Goal: Task Accomplishment & Management: Manage account settings

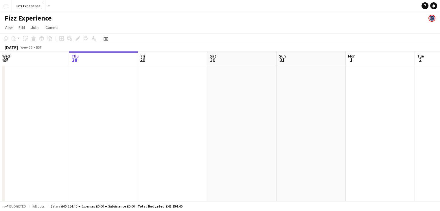
click at [7, 6] on app-icon "Menu" at bounding box center [5, 5] width 5 height 5
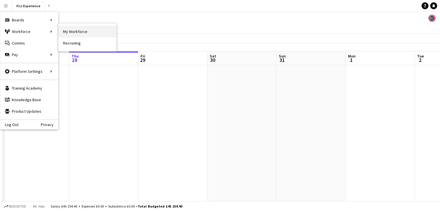
click at [72, 27] on link "My Workforce" at bounding box center [87, 32] width 58 height 12
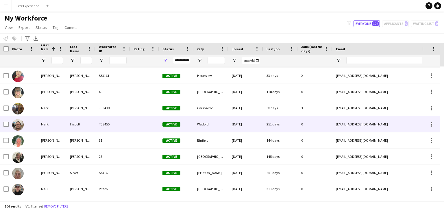
click at [18, 122] on img at bounding box center [18, 125] width 12 height 12
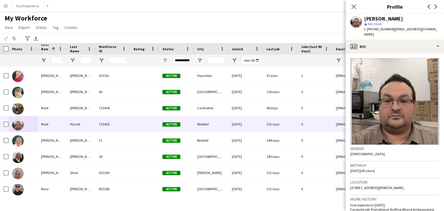
click at [284, 27] on div "My Workforce View Views Default view New view Update view Delete view Edit name…" at bounding box center [222, 24] width 444 height 20
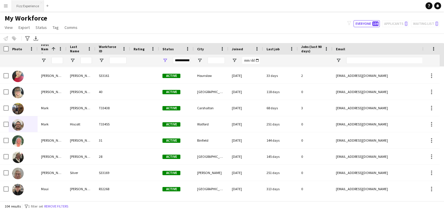
click at [21, 9] on button "Fizz Experience Close" at bounding box center [28, 5] width 32 height 11
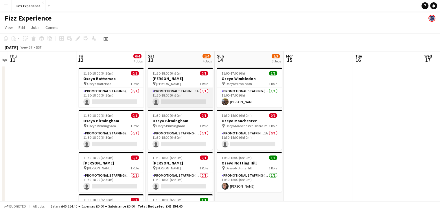
click at [192, 93] on app-card-role "Promotional Staffing (Brand Ambassadors) 1A 0/1 11:30-18:00 (6h30m) single-neut…" at bounding box center [180, 98] width 65 height 20
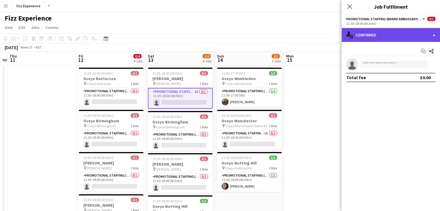
click at [406, 30] on div "single-neutral-actions-check-2 Confirmed" at bounding box center [391, 35] width 98 height 14
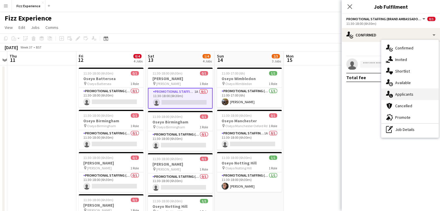
click at [409, 96] on div "single-neutral-actions-information Applicants" at bounding box center [409, 95] width 57 height 12
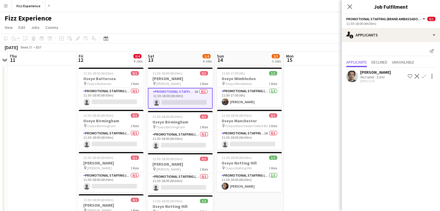
click at [423, 76] on app-icon "Confirm" at bounding box center [424, 76] width 5 height 5
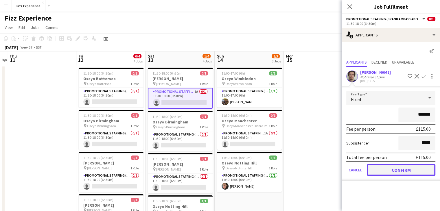
click at [387, 173] on button "Confirm" at bounding box center [401, 170] width 69 height 12
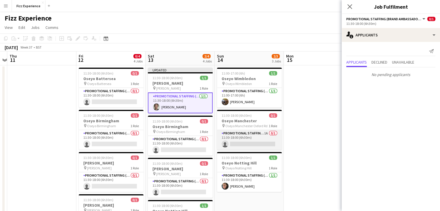
click at [260, 135] on app-card-role "Promotional Staffing (Brand Ambassadors) 1A 0/1 11:30-18:00 (6h30m) single-neut…" at bounding box center [249, 140] width 65 height 20
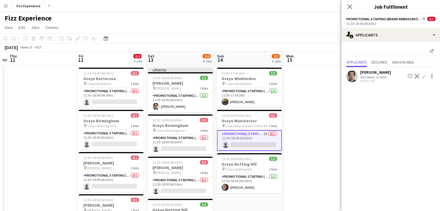
click at [425, 76] on app-icon "Confirm" at bounding box center [424, 76] width 5 height 5
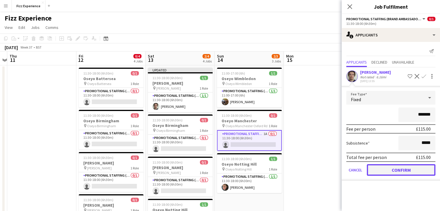
click at [397, 171] on button "Confirm" at bounding box center [401, 170] width 69 height 12
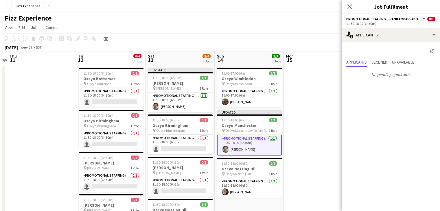
click at [324, 136] on app-date-cell at bounding box center [318, 214] width 69 height 299
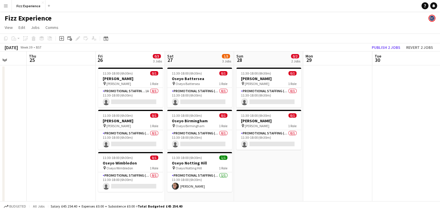
scroll to position [0, 234]
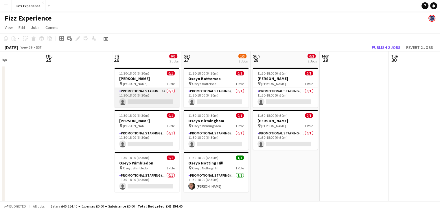
click at [161, 93] on app-card-role "Promotional Staffing (Brand Ambassadors) 1A 0/1 11:30-18:00 (6h30m) single-neut…" at bounding box center [147, 98] width 65 height 20
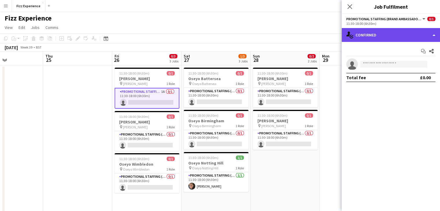
click at [396, 35] on div "single-neutral-actions-check-2 Confirmed" at bounding box center [391, 35] width 98 height 14
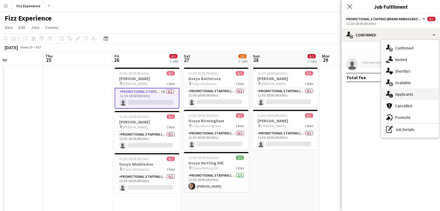
click at [405, 94] on div "single-neutral-actions-information Applicants" at bounding box center [409, 95] width 57 height 12
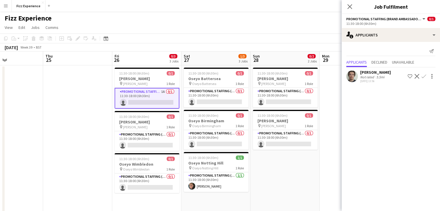
click at [424, 76] on app-icon "Confirm" at bounding box center [424, 76] width 5 height 5
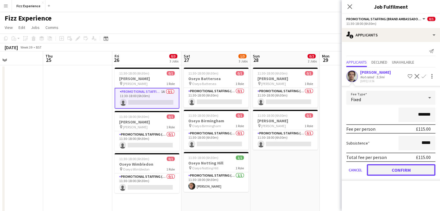
click at [395, 170] on button "Confirm" at bounding box center [401, 170] width 69 height 12
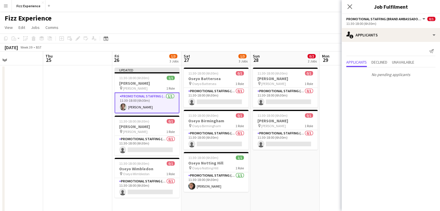
click at [286, 172] on app-date-cell "11:30-18:00 (6h30m) 0/1 [PERSON_NAME] pin [PERSON_NAME] 1 Role Promotional Staf…" at bounding box center [285, 214] width 69 height 299
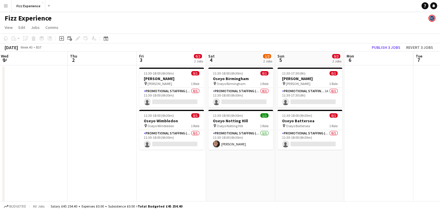
scroll to position [0, 209]
click at [319, 95] on app-card-role "Promotional Staffing (Brand Ambassadors) 1A 0/1 11:30-17:30 (6h) single-neutral…" at bounding box center [309, 98] width 65 height 20
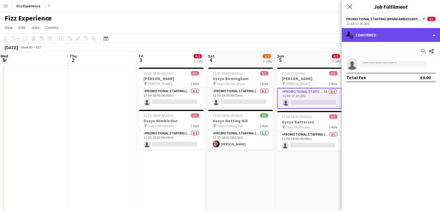
click at [403, 36] on div "single-neutral-actions-check-2 Confirmed" at bounding box center [391, 35] width 98 height 14
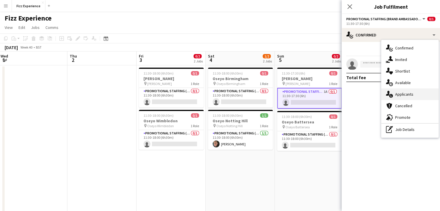
click at [405, 98] on div "single-neutral-actions-information Applicants" at bounding box center [409, 95] width 57 height 12
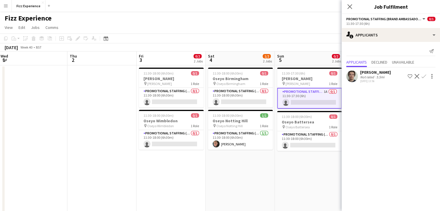
click at [425, 77] on app-icon "Confirm" at bounding box center [424, 76] width 5 height 5
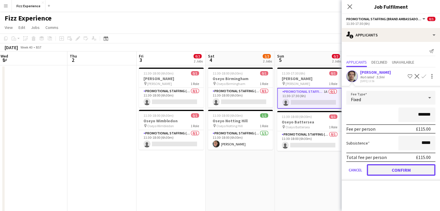
click at [400, 167] on button "Confirm" at bounding box center [401, 170] width 69 height 12
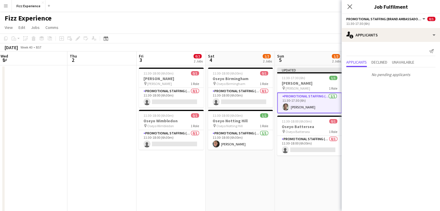
click at [312, 169] on app-date-cell "Updated 11:30-17:30 (6h) 1/1 [PERSON_NAME] pin [PERSON_NAME] 1 Role Promotional…" at bounding box center [309, 214] width 69 height 299
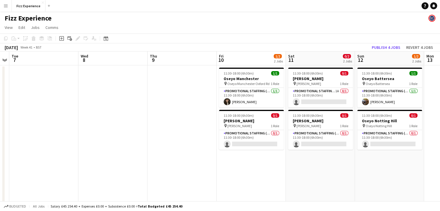
scroll to position [0, 268]
click at [332, 93] on app-card-role "Promotional Staffing (Brand Ambassadors) 1A 0/1 11:30-18:00 (6h30m) single-neut…" at bounding box center [320, 98] width 65 height 20
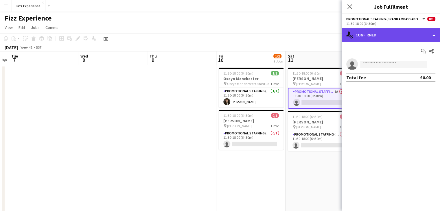
click at [398, 35] on div "single-neutral-actions-check-2 Confirmed" at bounding box center [391, 35] width 98 height 14
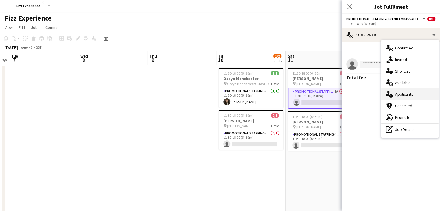
click at [408, 94] on div "single-neutral-actions-information Applicants" at bounding box center [409, 95] width 57 height 12
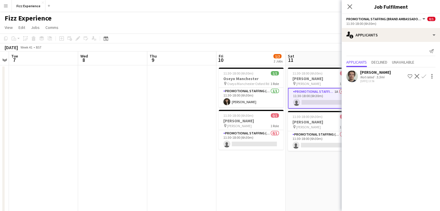
click at [425, 79] on button "Confirm" at bounding box center [423, 76] width 7 height 7
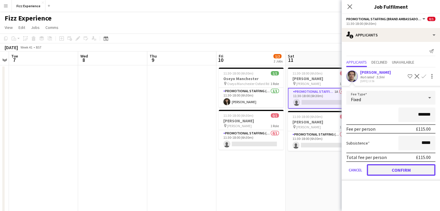
click at [395, 171] on button "Confirm" at bounding box center [401, 170] width 69 height 12
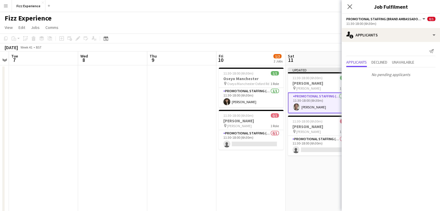
click at [331, 171] on app-date-cell "Updated 11:30-18:00 (6h30m) 1/1 Oseyo Arndale pin [PERSON_NAME] 1 Role Promotio…" at bounding box center [320, 214] width 69 height 299
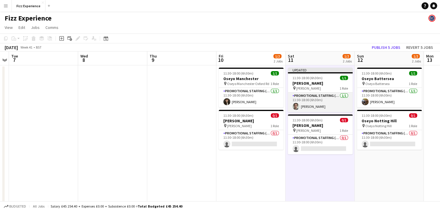
click at [313, 103] on app-card-role "Promotional Staffing (Brand Ambassadors) [DATE] 11:30-18:00 (6h30m) [PERSON_NAM…" at bounding box center [320, 103] width 65 height 20
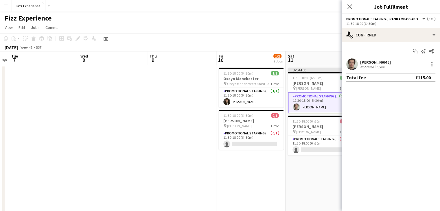
click at [439, 64] on div "[PERSON_NAME] Not rated 5.5mi" at bounding box center [391, 64] width 98 height 12
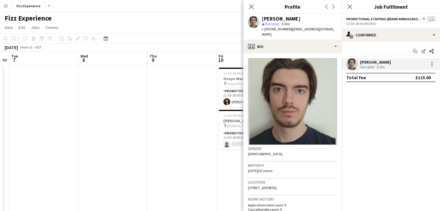
click at [436, 64] on div "[PERSON_NAME] Not rated 5.5mi" at bounding box center [391, 64] width 98 height 12
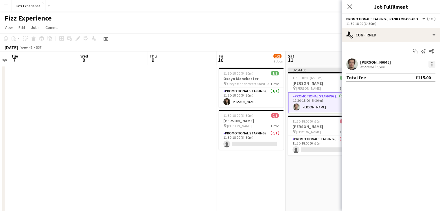
click at [432, 64] on div at bounding box center [431, 64] width 1 height 1
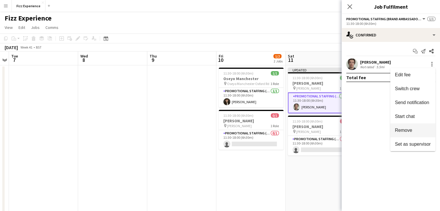
click at [406, 132] on span "Remove" at bounding box center [403, 130] width 17 height 5
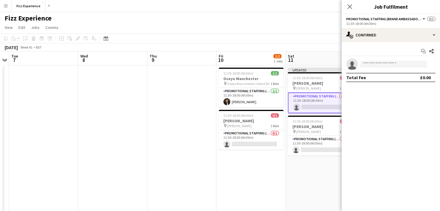
click at [316, 46] on div "[DATE] Week 41 • BST Publish 1 job Revert 1 job" at bounding box center [220, 47] width 440 height 8
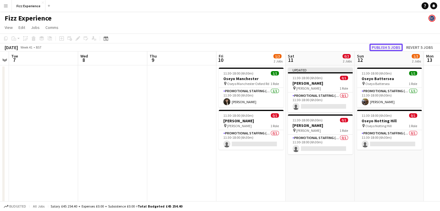
click at [385, 49] on button "Publish 5 jobs" at bounding box center [386, 48] width 33 height 8
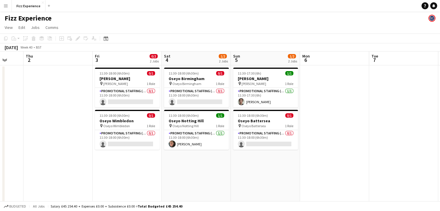
scroll to position [0, 182]
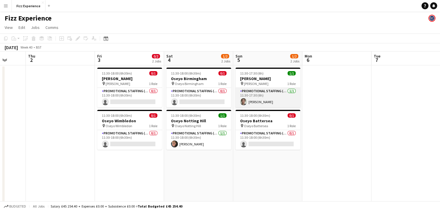
click at [266, 104] on app-card-role "Promotional Staffing (Brand Ambassadors) [DATE] 11:30-17:30 (6h) [PERSON_NAME]" at bounding box center [268, 98] width 65 height 20
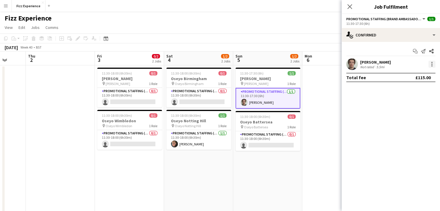
click at [432, 66] on div at bounding box center [431, 65] width 1 height 1
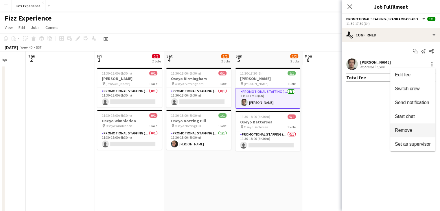
click at [406, 127] on button "Remove" at bounding box center [412, 131] width 45 height 14
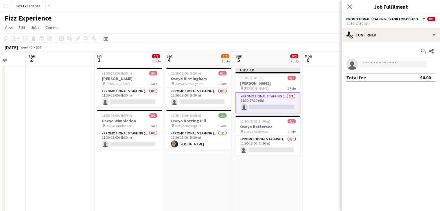
click at [314, 102] on app-date-cell at bounding box center [336, 214] width 69 height 299
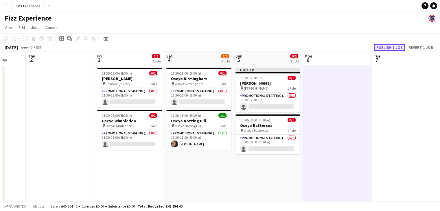
click at [392, 48] on button "Publish 1 job" at bounding box center [389, 48] width 31 height 8
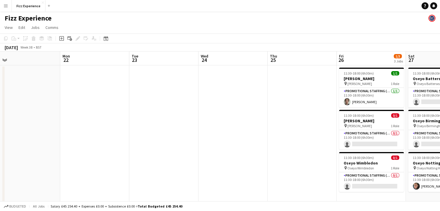
scroll to position [0, 148]
